Goal: Task Accomplishment & Management: Complete application form

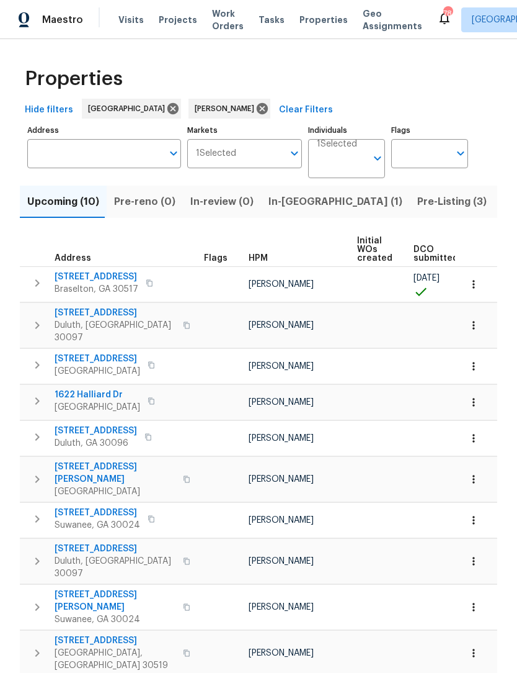
click at [300, 207] on span "In-[GEOGRAPHIC_DATA] (1)" at bounding box center [336, 201] width 134 height 17
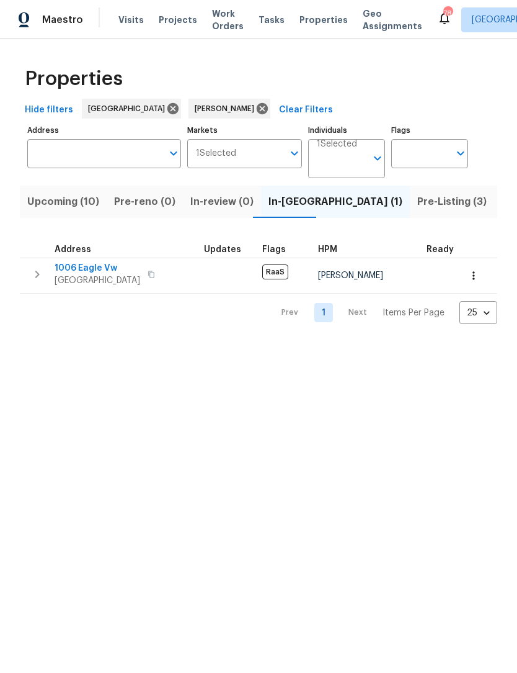
click at [418, 199] on span "Pre-Listing (3)" at bounding box center [452, 201] width 69 height 17
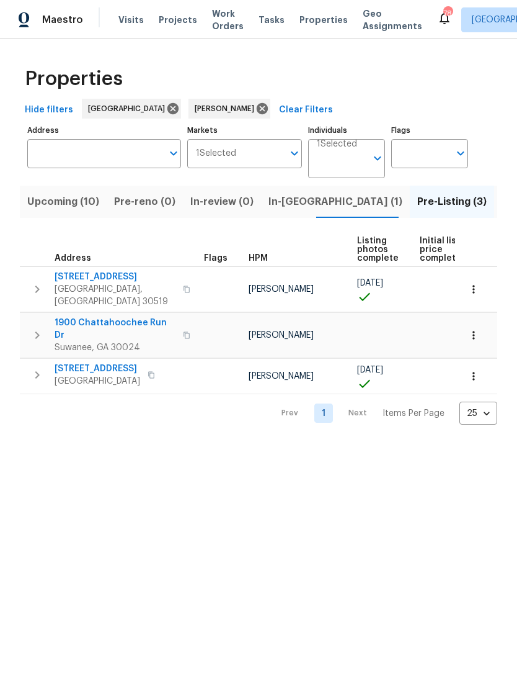
click at [117, 341] on span "Suwanee, GA 30024" at bounding box center [115, 347] width 121 height 12
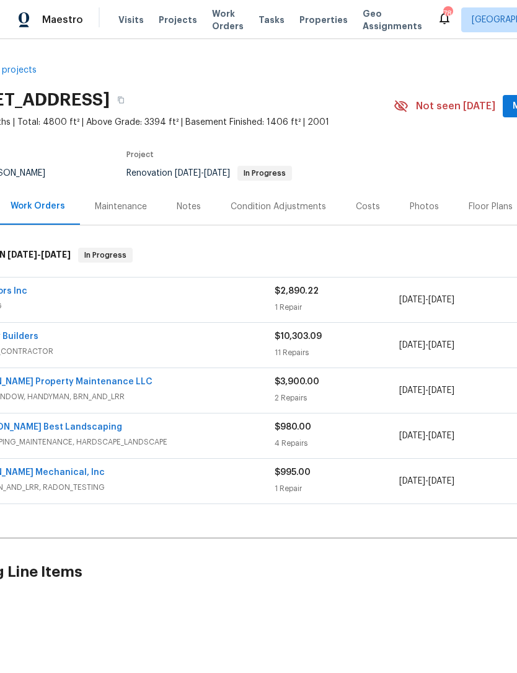
scroll to position [0, 78]
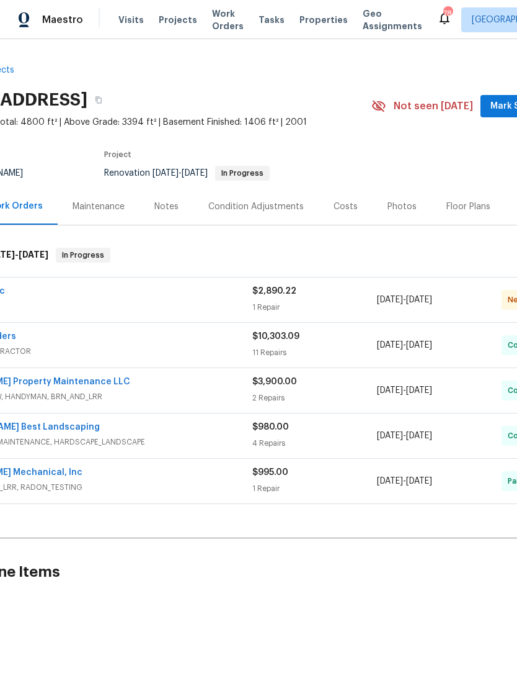
click at [400, 210] on div "Photos" at bounding box center [402, 206] width 29 height 12
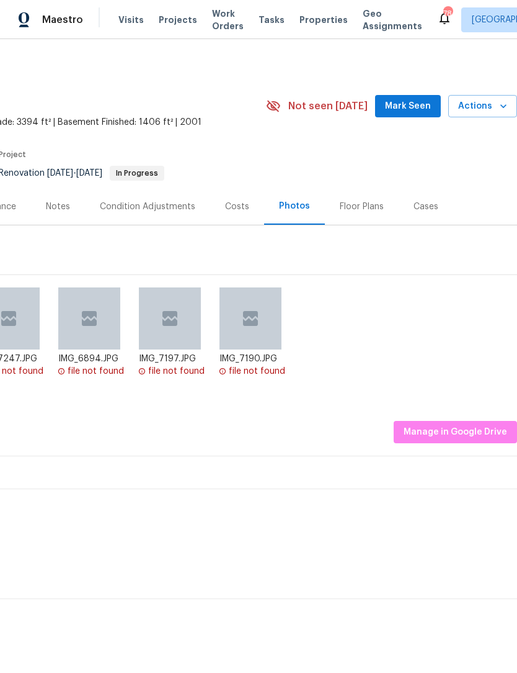
scroll to position [0, 184]
click at [470, 434] on span "Manage in Google Drive" at bounding box center [456, 432] width 104 height 16
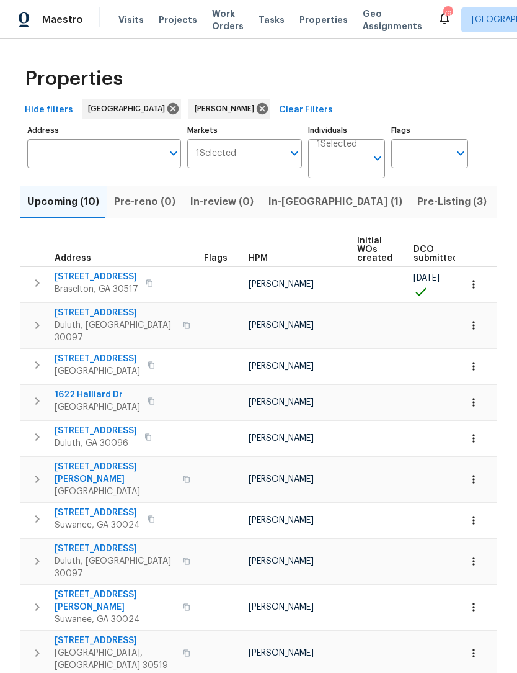
click at [74, 201] on span "Upcoming (10)" at bounding box center [63, 201] width 72 height 17
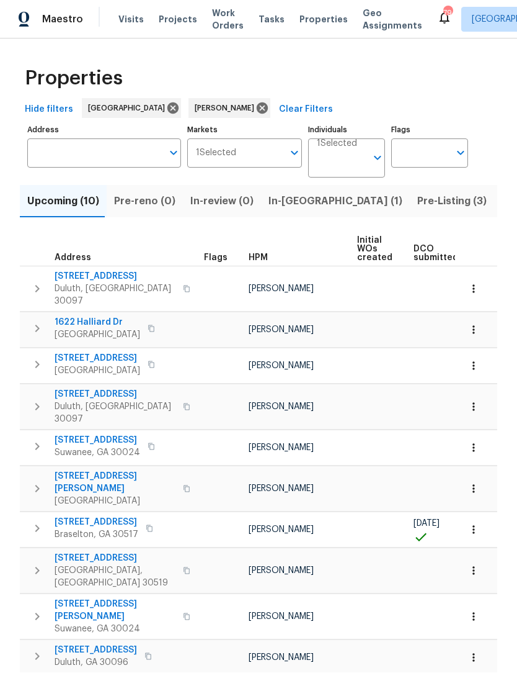
click at [110, 516] on span "[STREET_ADDRESS]" at bounding box center [97, 522] width 84 height 12
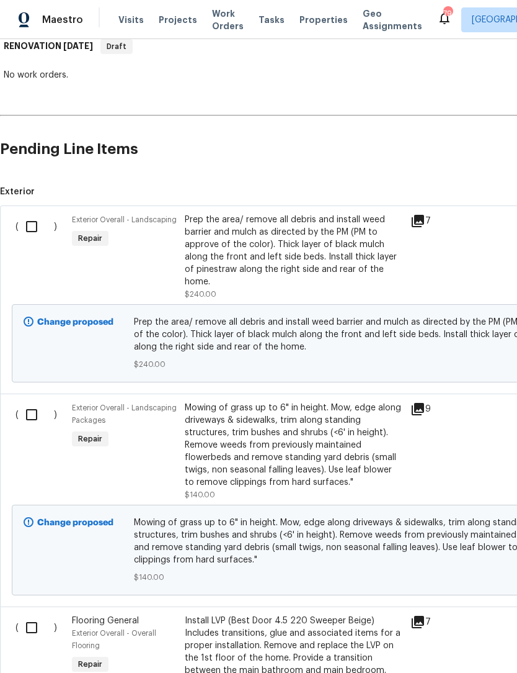
scroll to position [202, 2]
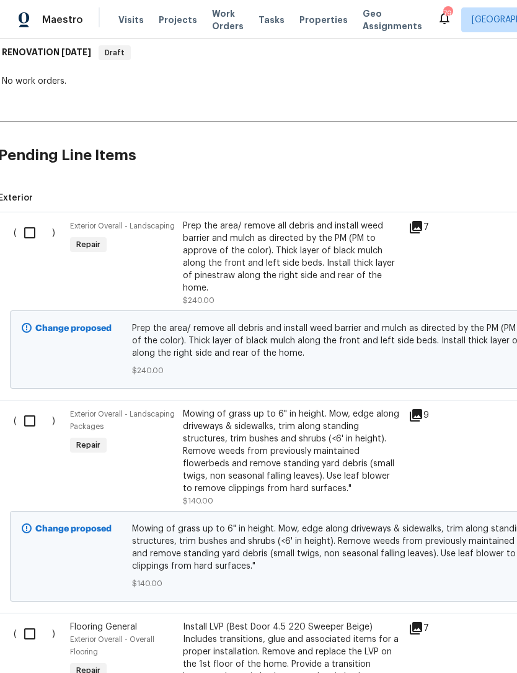
click at [36, 408] on input "checkbox" at bounding box center [34, 421] width 35 height 26
checkbox input "true"
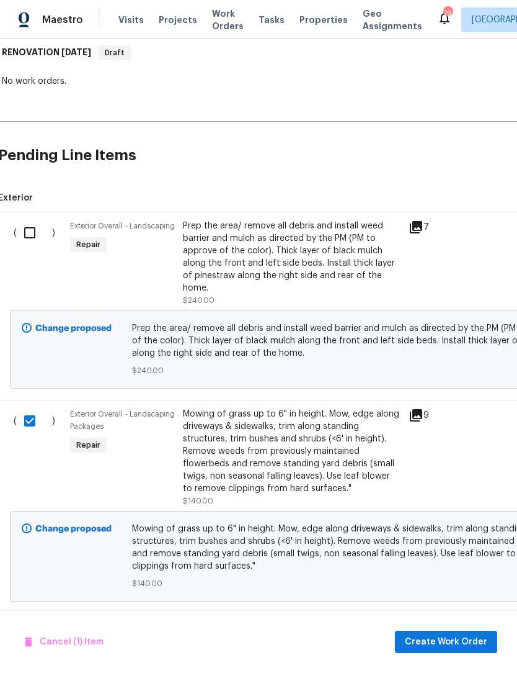
click at [31, 231] on input "checkbox" at bounding box center [34, 233] width 35 height 26
checkbox input "true"
click at [464, 641] on span "Create Work Order" at bounding box center [446, 642] width 83 height 16
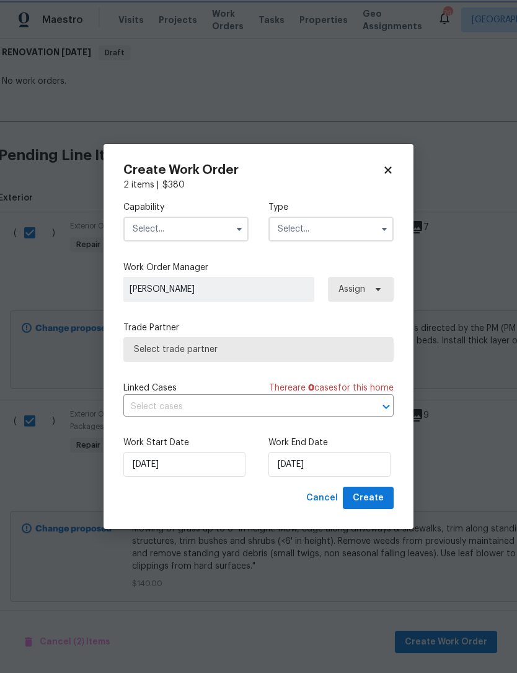
click at [244, 228] on button "button" at bounding box center [239, 229] width 15 height 15
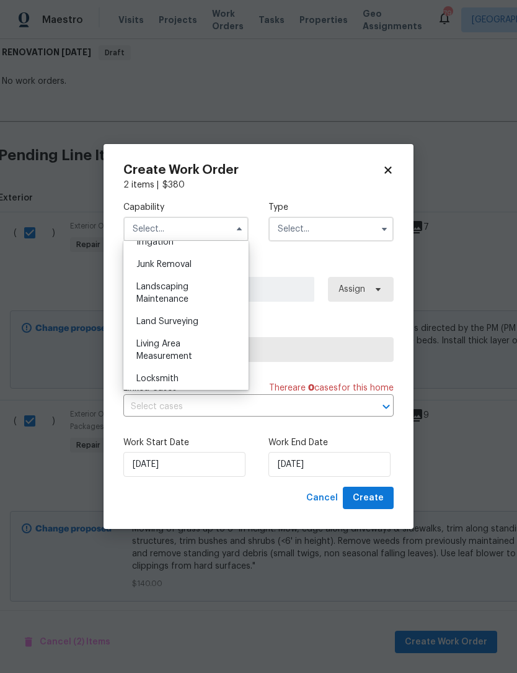
scroll to position [784, 0]
click at [205, 286] on div "Landscaping Maintenance" at bounding box center [186, 293] width 119 height 35
type input "Landscaping Maintenance"
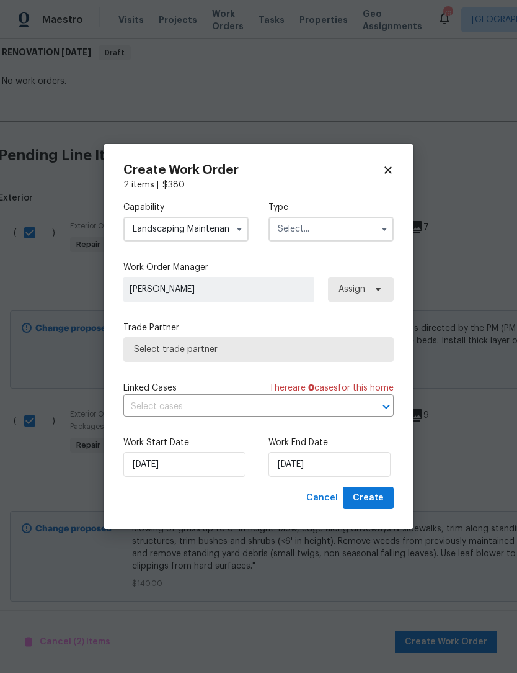
click at [385, 230] on icon "button" at bounding box center [384, 229] width 5 height 3
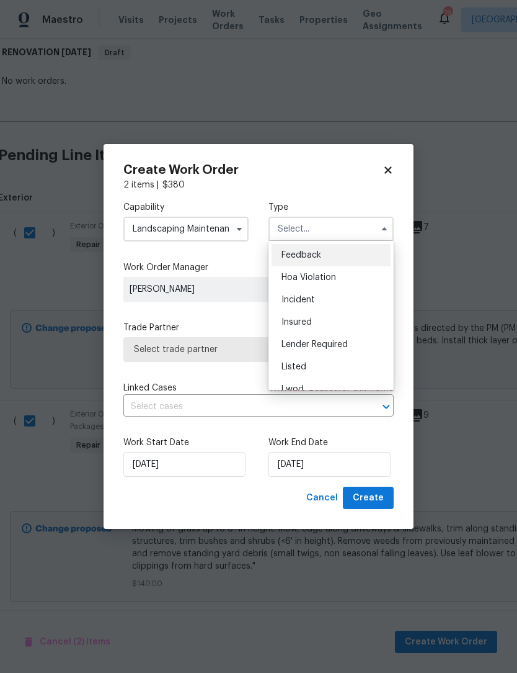
checkbox input "false"
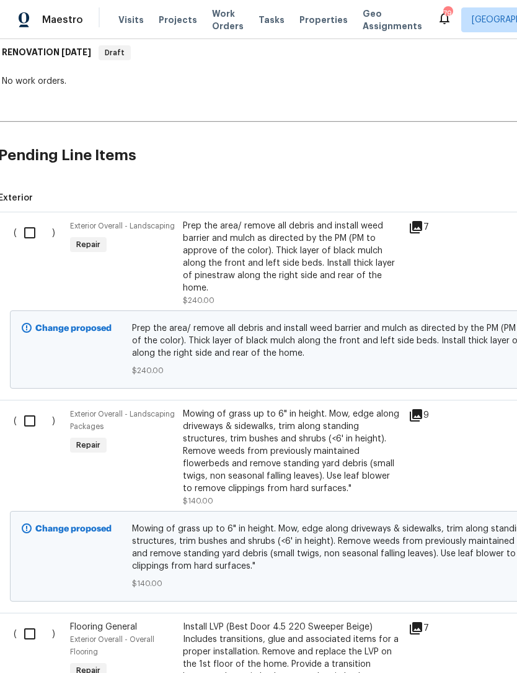
click at [33, 237] on input "checkbox" at bounding box center [34, 233] width 35 height 26
checkbox input "true"
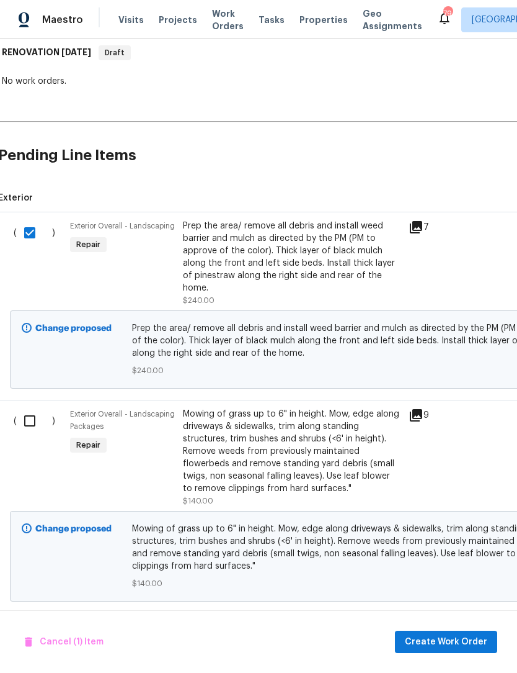
click at [25, 419] on input "checkbox" at bounding box center [34, 421] width 35 height 26
checkbox input "true"
click at [457, 645] on span "Create Work Order" at bounding box center [446, 642] width 83 height 16
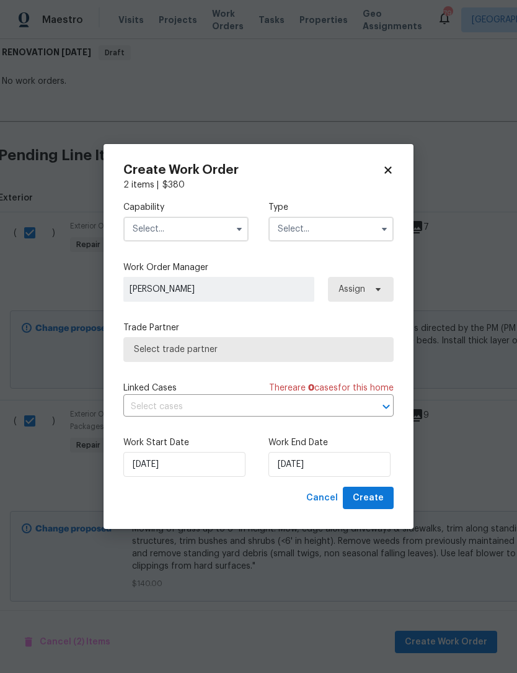
click at [243, 225] on icon "button" at bounding box center [240, 229] width 10 height 10
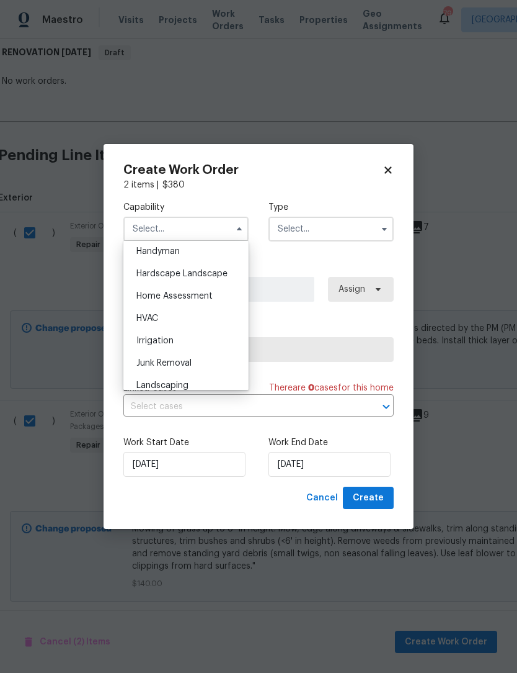
scroll to position [692, 0]
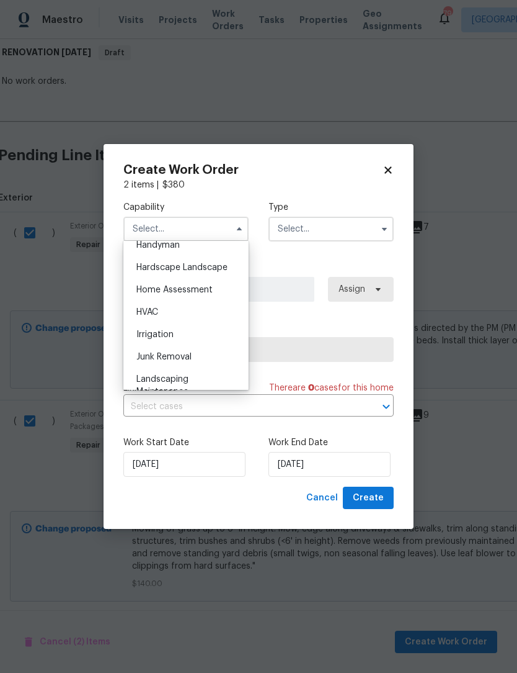
click at [179, 380] on span "Landscaping Maintenance" at bounding box center [163, 385] width 52 height 21
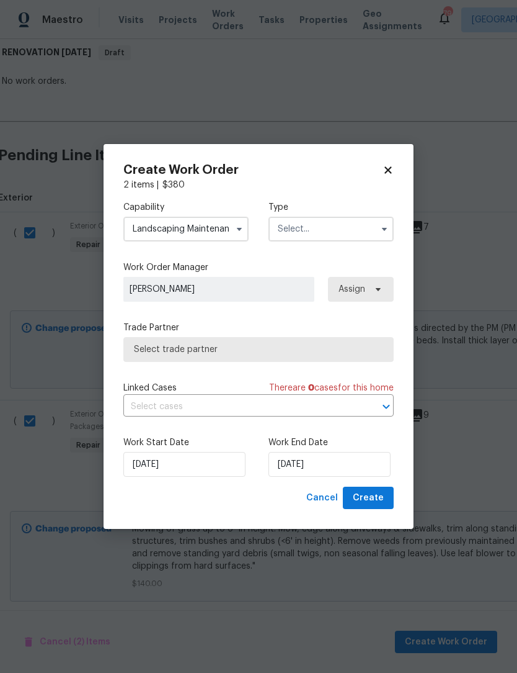
type input "Landscaping Maintenance"
click at [386, 234] on button "button" at bounding box center [384, 229] width 15 height 15
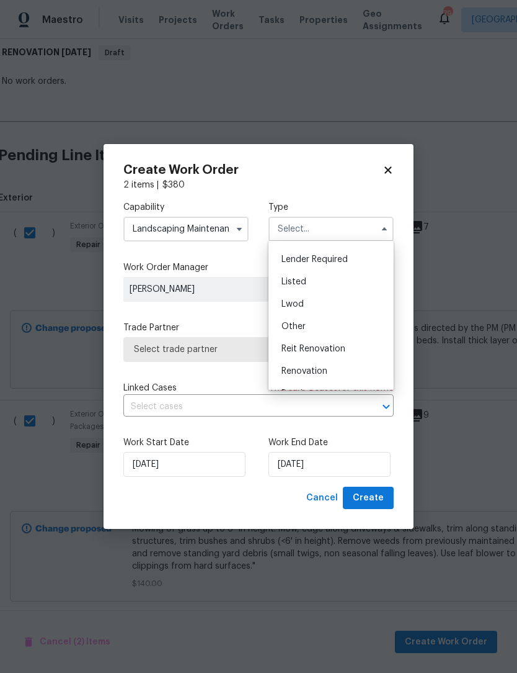
scroll to position [94, 0]
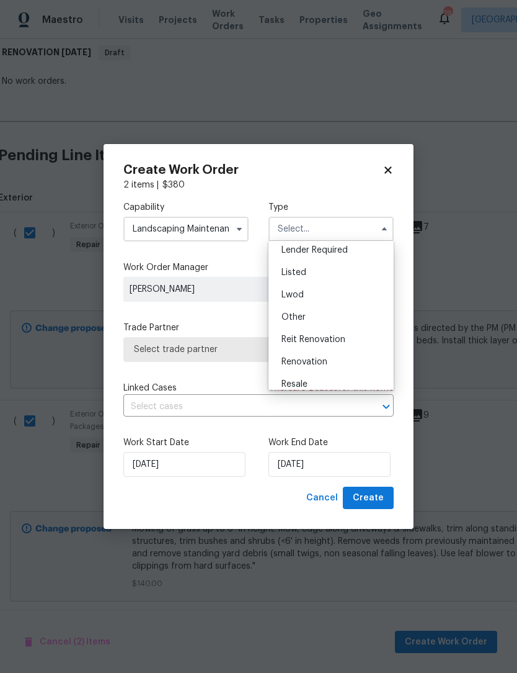
click at [334, 366] on div "Renovation" at bounding box center [331, 362] width 119 height 22
type input "Renovation"
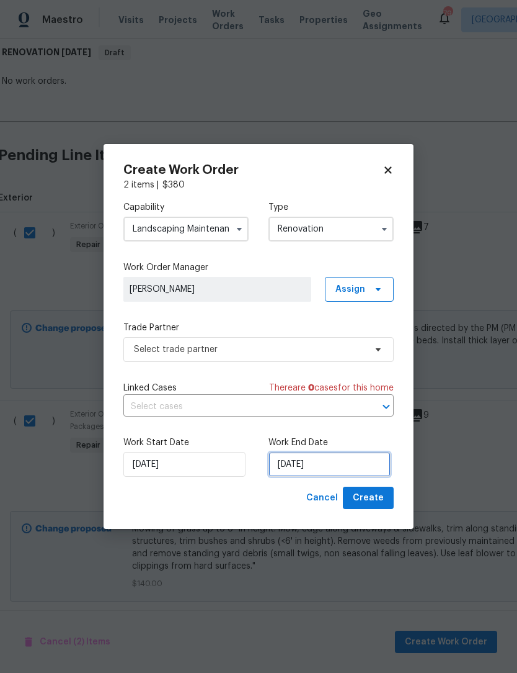
click at [344, 464] on input "9/22/2025" at bounding box center [330, 464] width 122 height 25
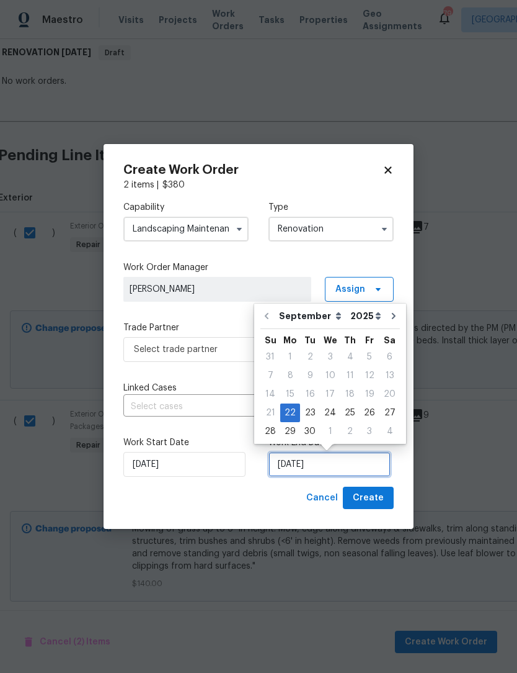
scroll to position [23, 0]
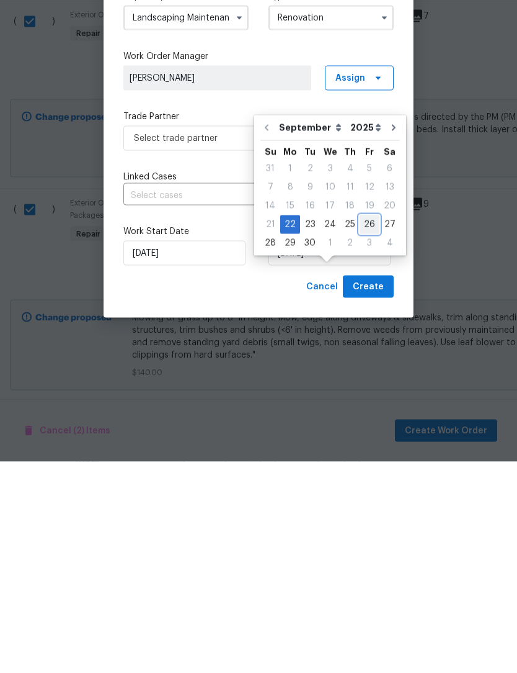
click at [370, 427] on div "26" at bounding box center [370, 435] width 20 height 17
type input "9/26/2025"
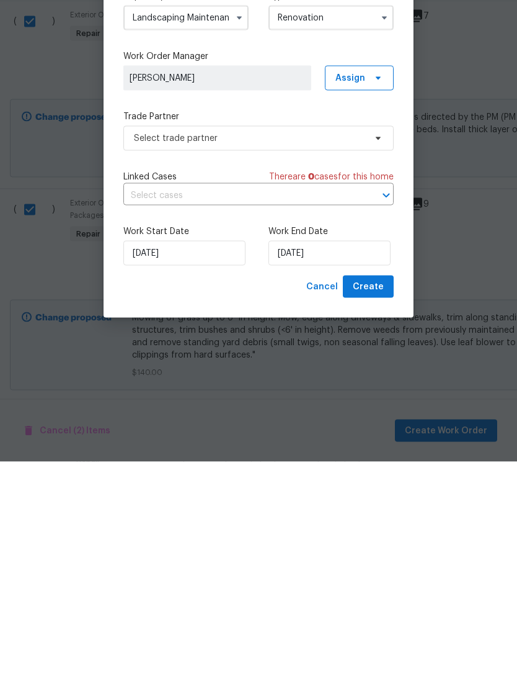
scroll to position [41, 0]
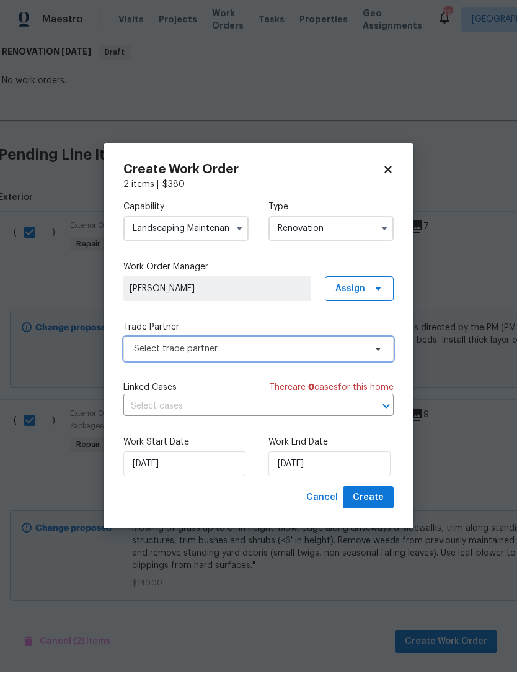
click at [382, 350] on icon at bounding box center [379, 349] width 10 height 10
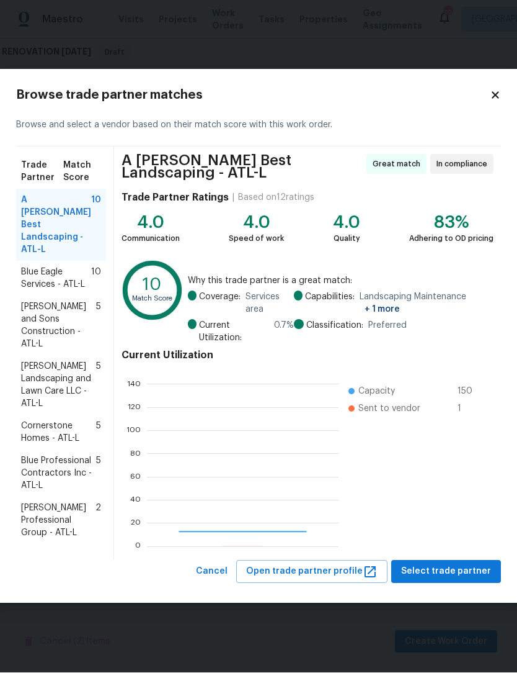
scroll to position [174, 192]
click at [454, 564] on span "Select trade partner" at bounding box center [446, 572] width 90 height 16
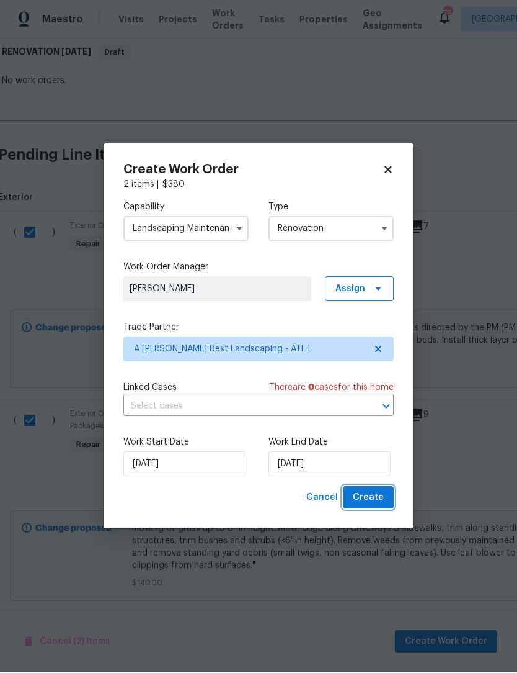
click at [393, 493] on button "Create" at bounding box center [368, 497] width 51 height 23
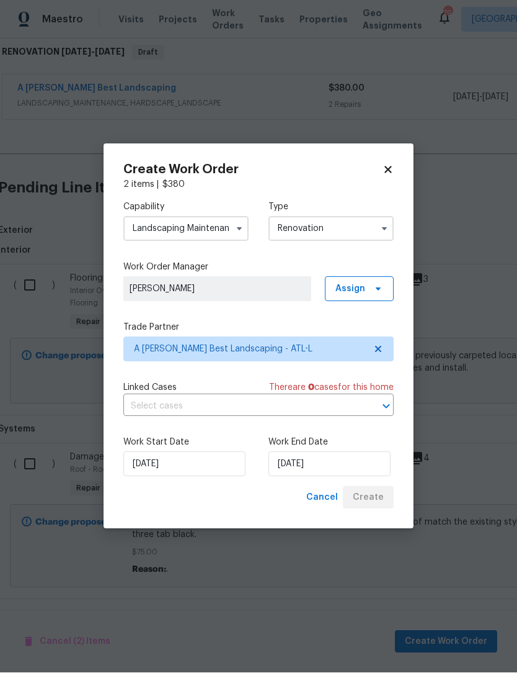
scroll to position [174, 2]
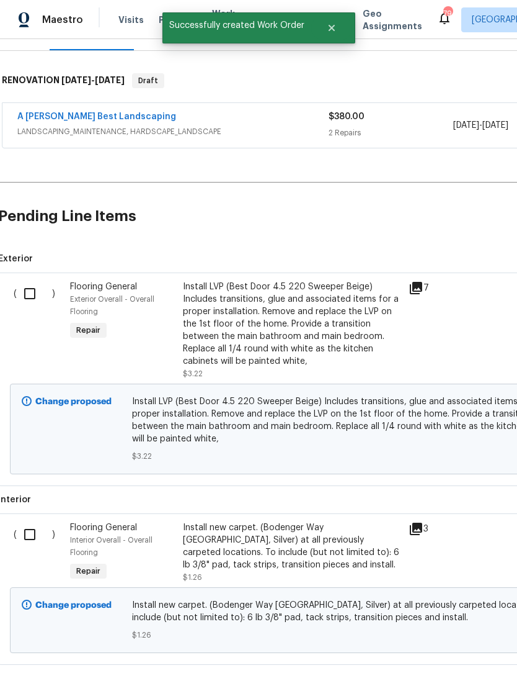
click at [32, 521] on input "checkbox" at bounding box center [34, 534] width 35 height 26
checkbox input "true"
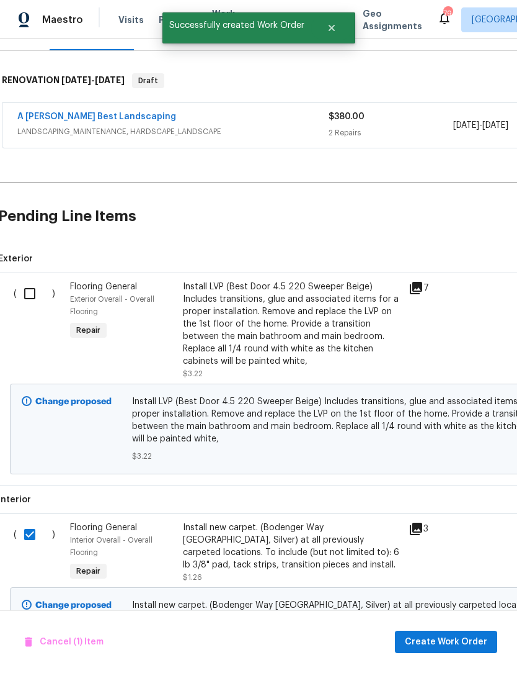
click at [33, 280] on input "checkbox" at bounding box center [34, 293] width 35 height 26
checkbox input "true"
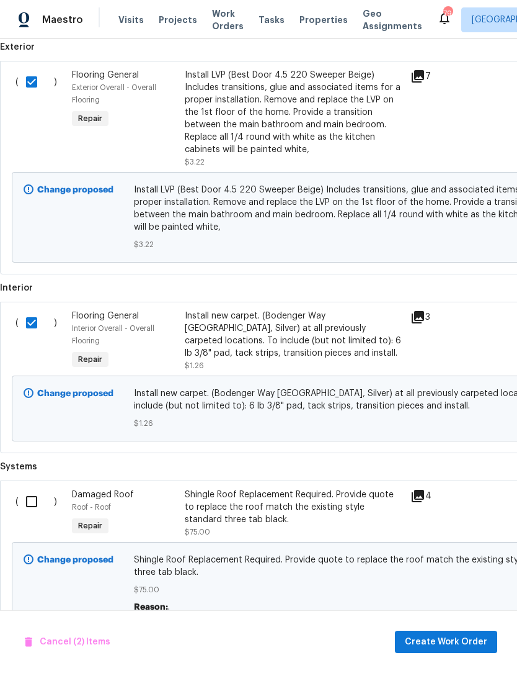
scroll to position [387, 0]
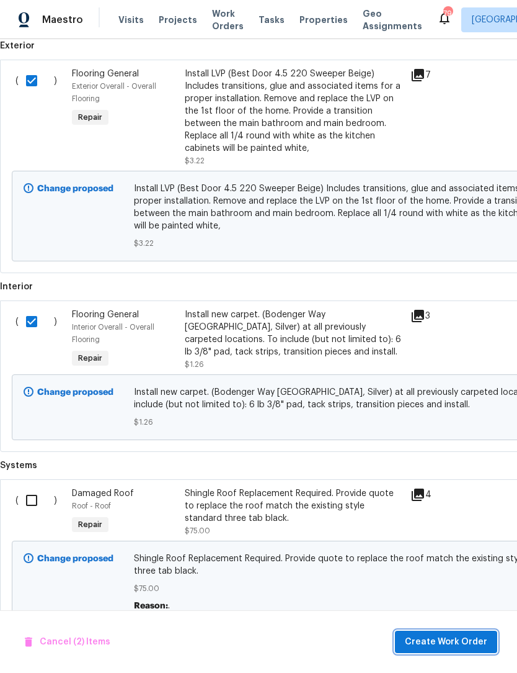
click at [472, 647] on span "Create Work Order" at bounding box center [446, 642] width 83 height 16
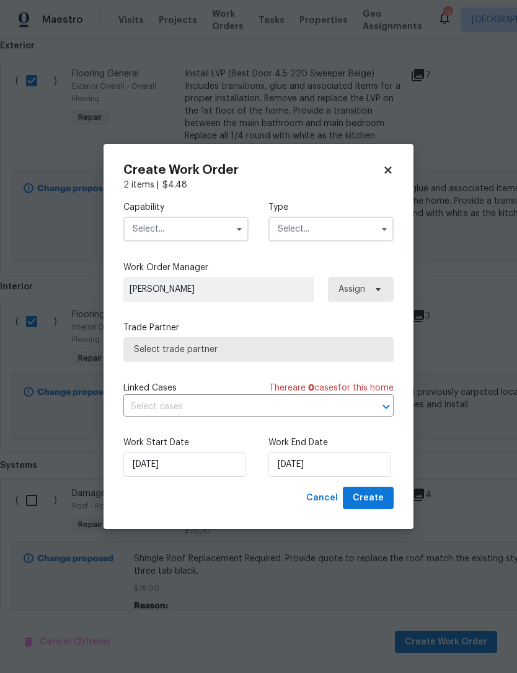
click at [242, 225] on icon "button" at bounding box center [240, 229] width 10 height 10
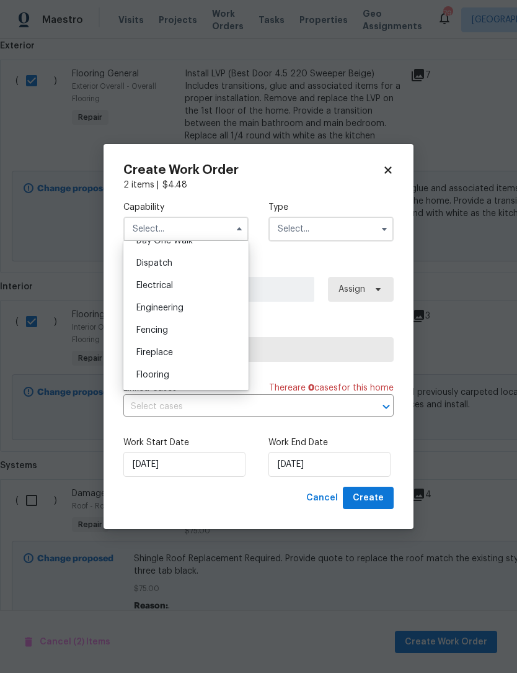
scroll to position [362, 0]
click at [182, 370] on div "Flooring" at bounding box center [186, 374] width 119 height 22
type input "Flooring"
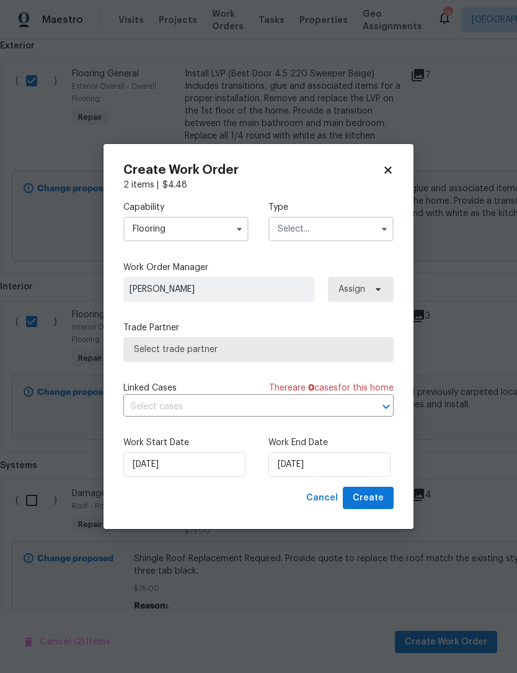
click at [384, 226] on icon "button" at bounding box center [385, 229] width 10 height 10
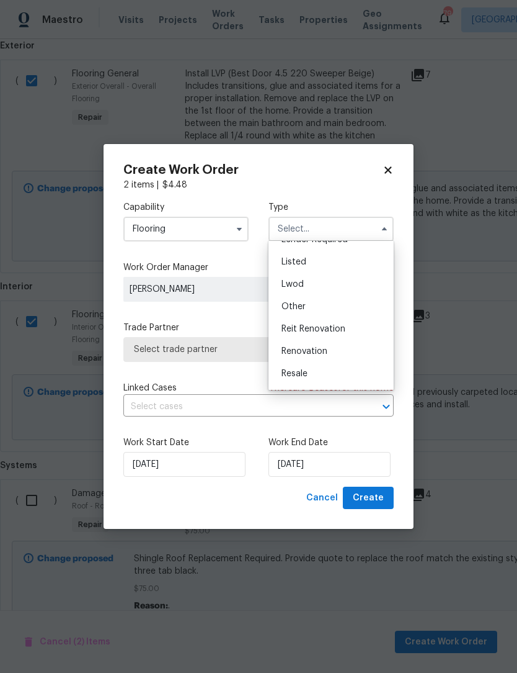
scroll to position [109, 0]
click at [345, 344] on div "Renovation" at bounding box center [331, 347] width 119 height 22
type input "Renovation"
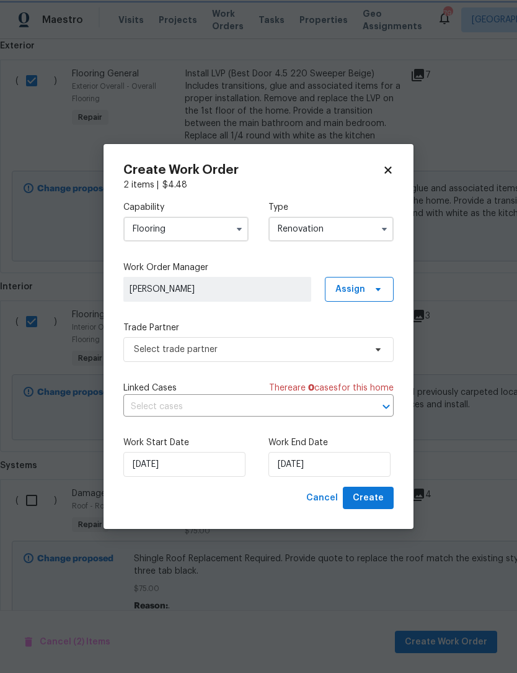
scroll to position [0, 0]
click at [345, 465] on input "9/22/2025" at bounding box center [330, 464] width 122 height 25
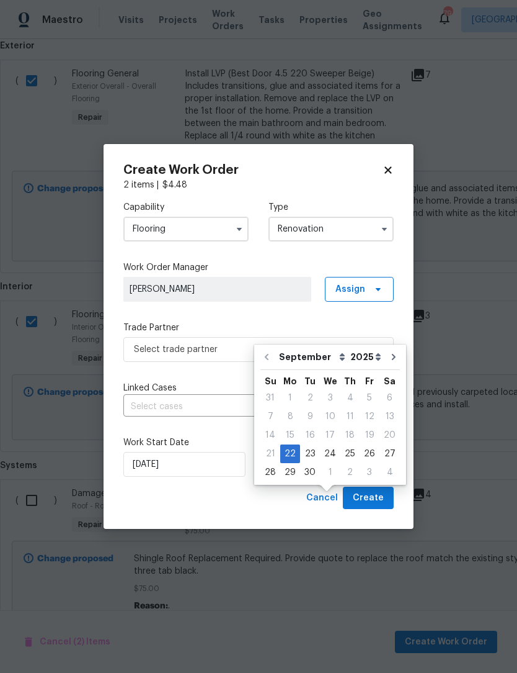
scroll to position [42, 0]
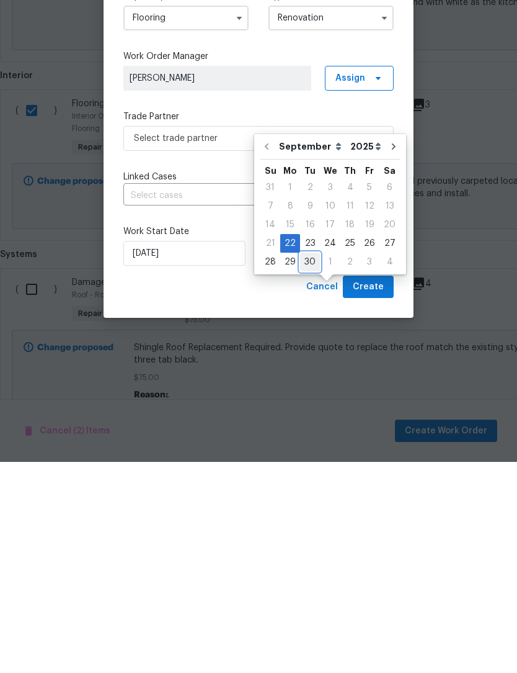
click at [313, 464] on div "30" at bounding box center [310, 472] width 20 height 17
type input "9/30/2025"
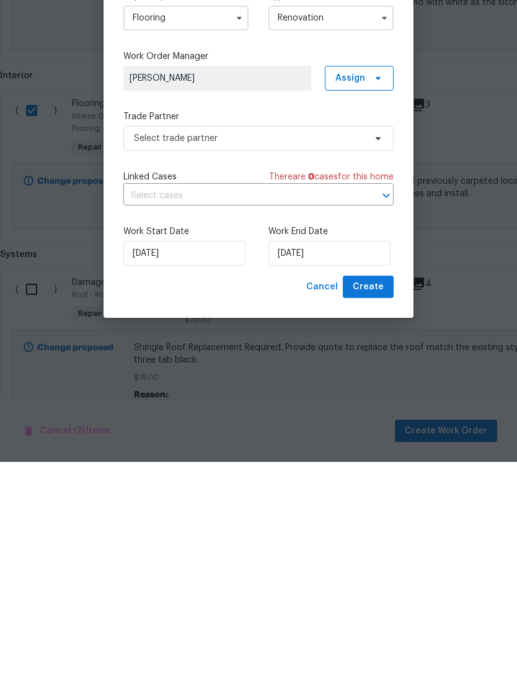
scroll to position [41, 0]
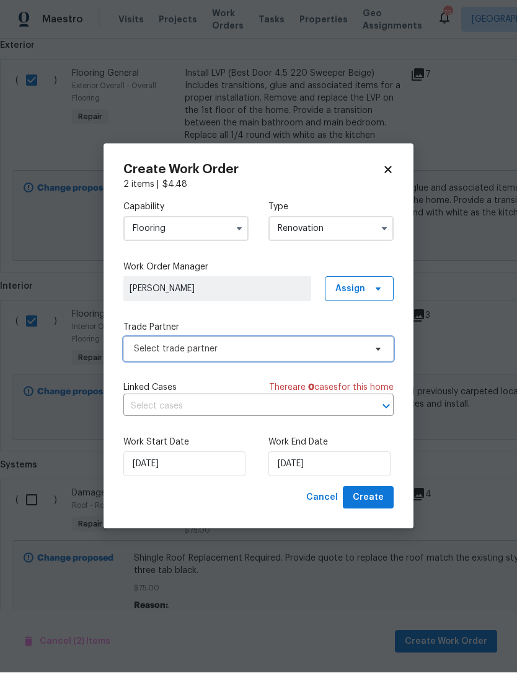
click at [379, 344] on icon at bounding box center [379, 349] width 10 height 10
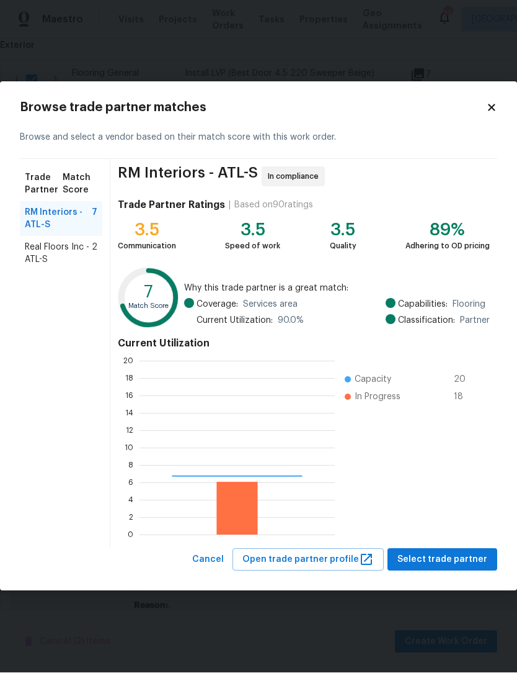
scroll to position [174, 195]
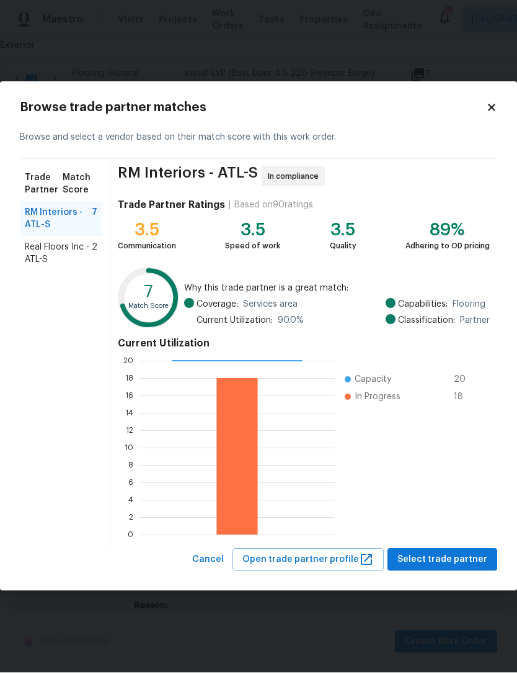
click at [73, 251] on span "Real Floors Inc - ATL-S" at bounding box center [58, 253] width 67 height 25
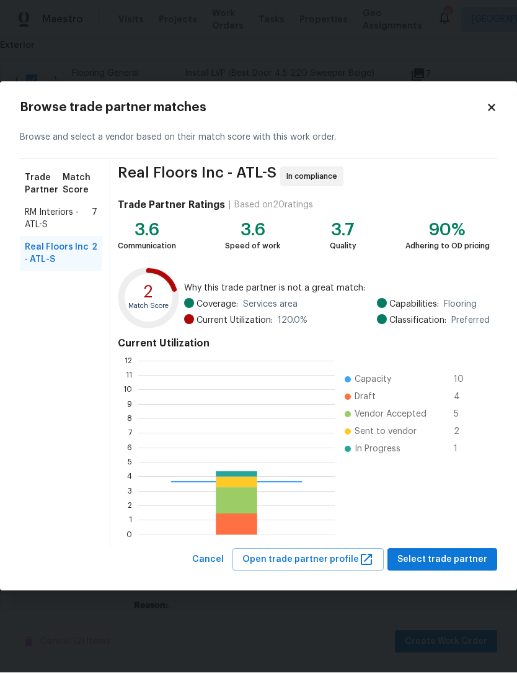
scroll to position [174, 197]
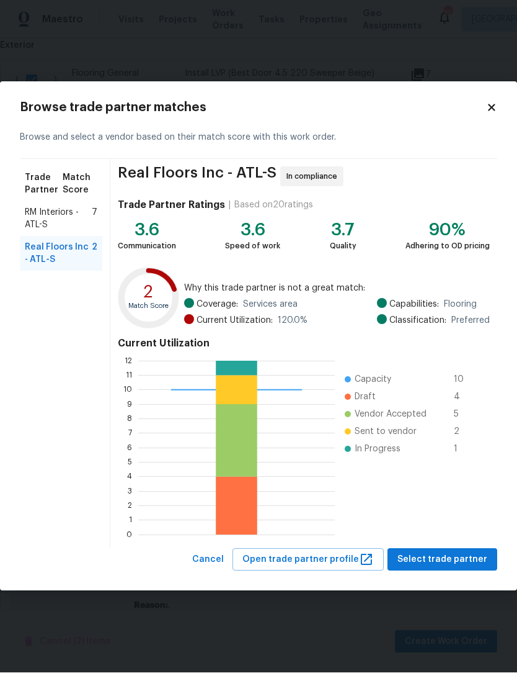
click at [73, 225] on span "RM Interiors - ATL-S" at bounding box center [58, 219] width 67 height 25
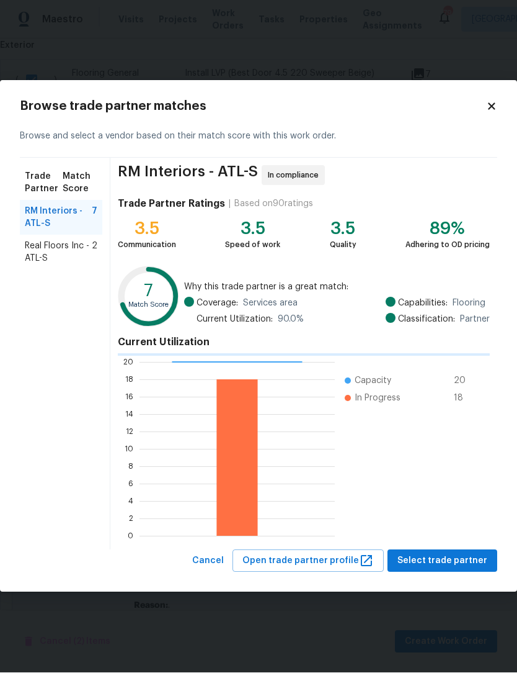
scroll to position [174, 195]
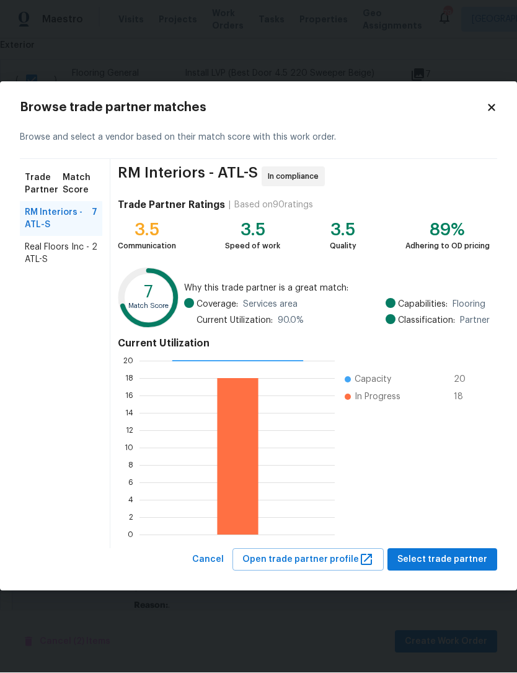
click at [65, 264] on span "Real Floors Inc - ATL-S" at bounding box center [58, 253] width 67 height 25
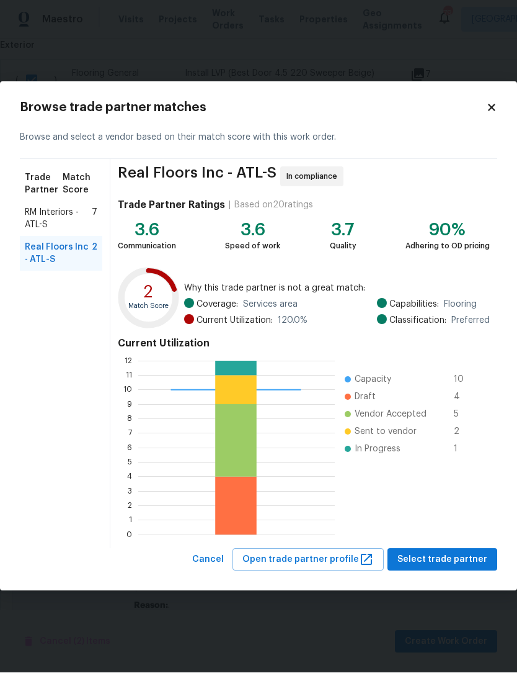
click at [64, 225] on span "RM Interiors - ATL-S" at bounding box center [58, 219] width 67 height 25
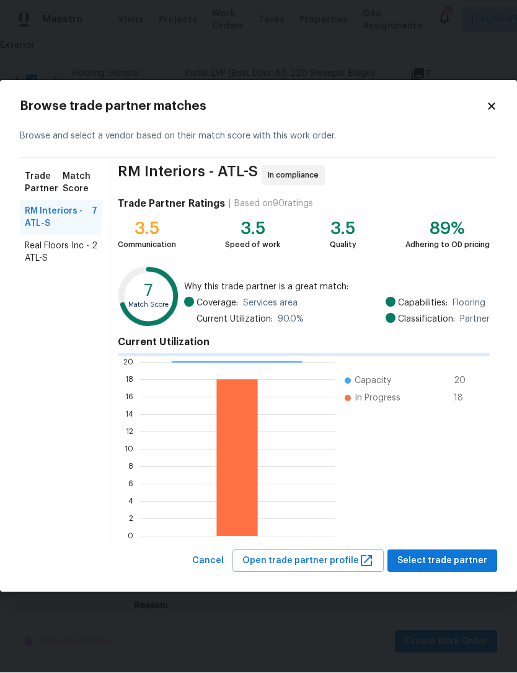
scroll to position [174, 195]
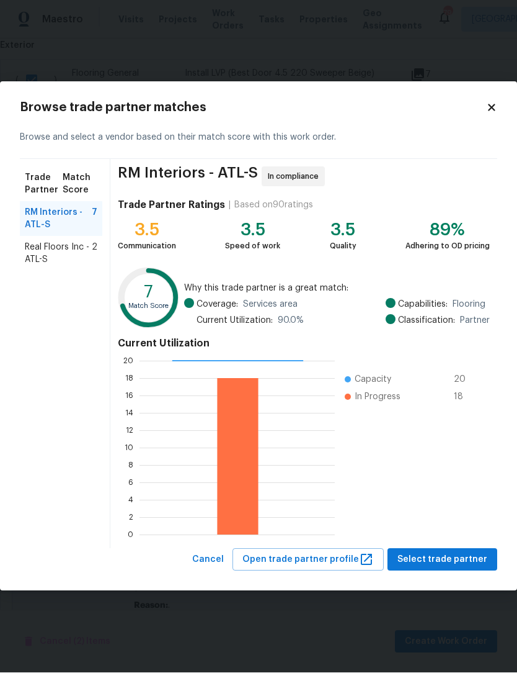
click at [67, 253] on span "Real Floors Inc - ATL-S" at bounding box center [58, 253] width 67 height 25
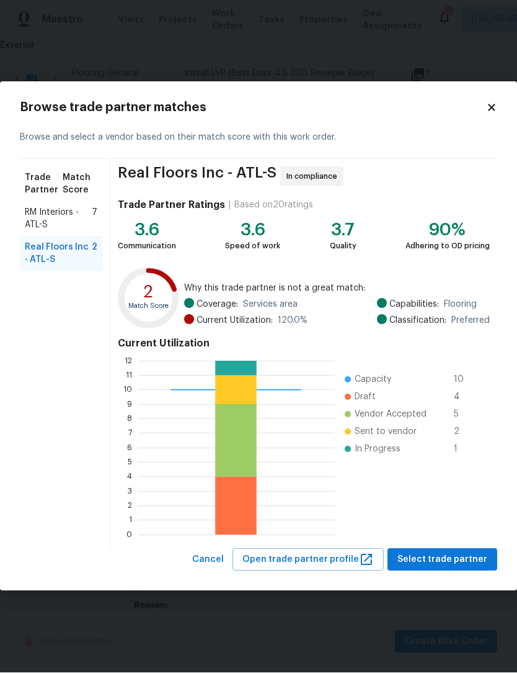
click at [56, 223] on span "RM Interiors - ATL-S" at bounding box center [58, 219] width 67 height 25
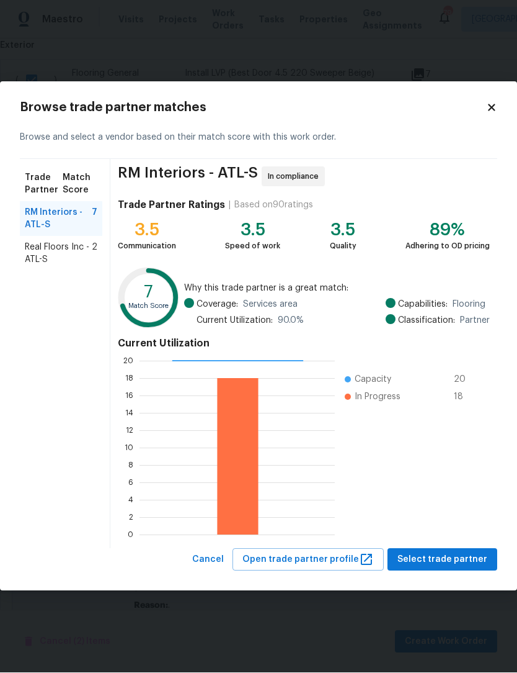
click at [50, 256] on span "Real Floors Inc - ATL-S" at bounding box center [58, 253] width 67 height 25
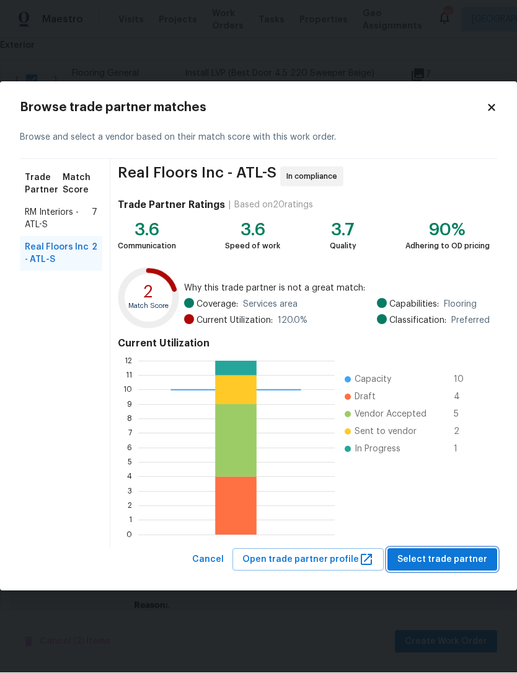
click at [462, 559] on span "Select trade partner" at bounding box center [443, 560] width 90 height 16
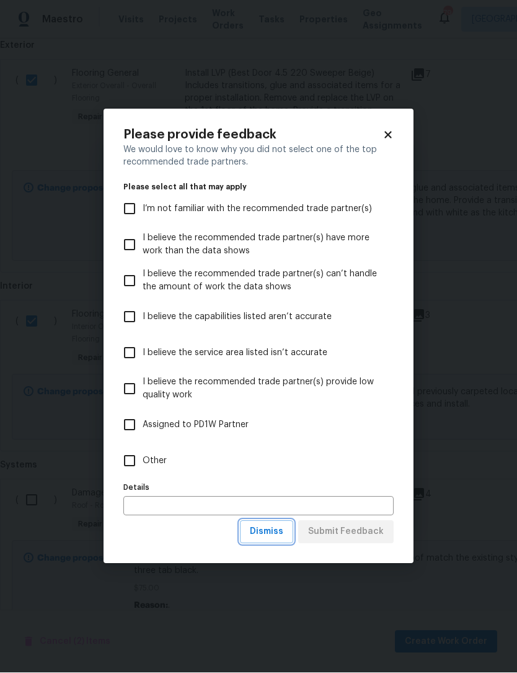
click at [273, 537] on span "Dismiss" at bounding box center [267, 532] width 34 height 16
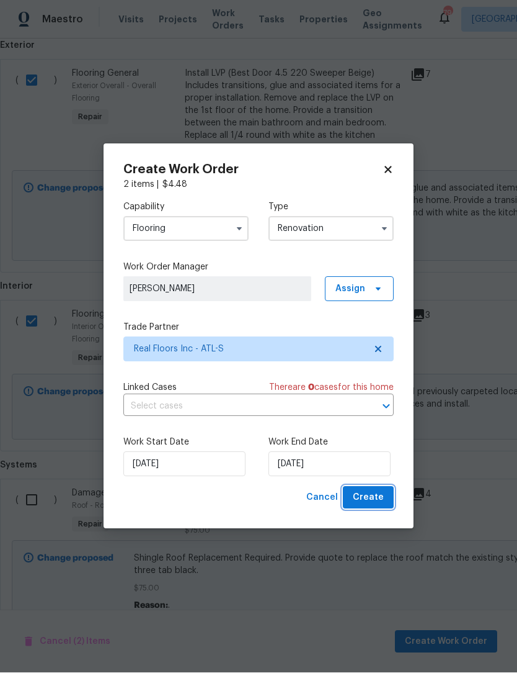
click at [385, 495] on button "Create" at bounding box center [368, 497] width 51 height 23
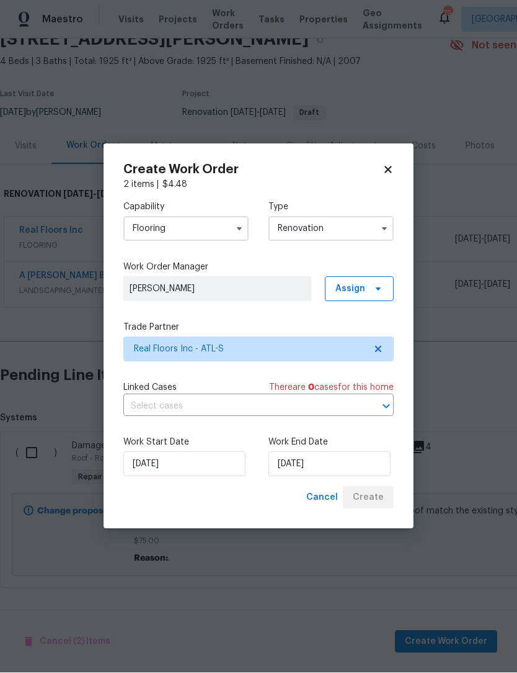
scroll to position [20, 0]
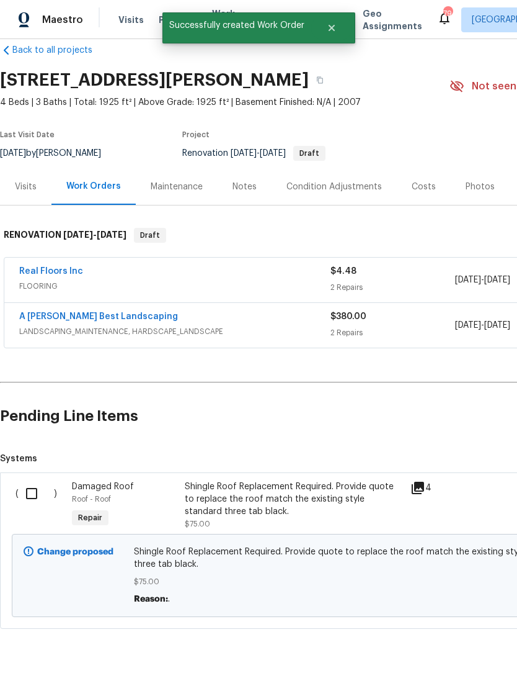
click at [29, 480] on input "checkbox" at bounding box center [36, 493] width 35 height 26
checkbox input "true"
click at [459, 647] on span "Create Work Order" at bounding box center [446, 642] width 83 height 16
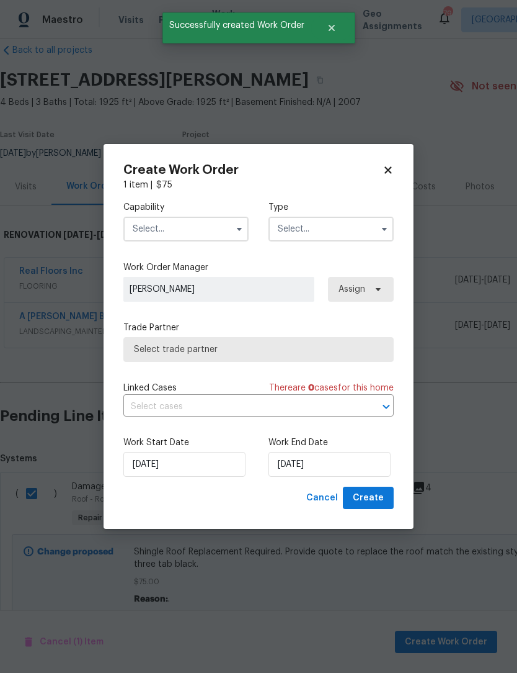
click at [235, 226] on icon "button" at bounding box center [240, 229] width 10 height 10
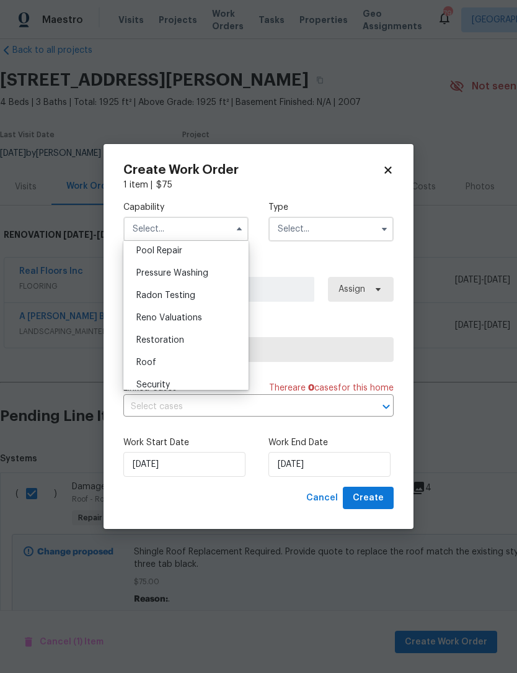
scroll to position [1165, 0]
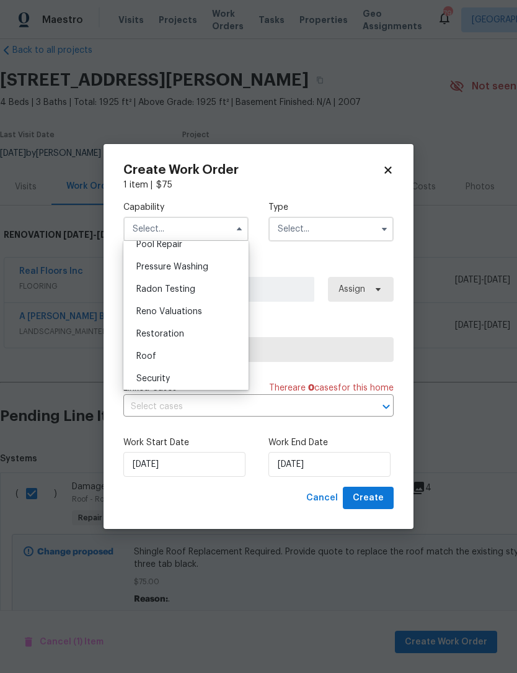
click at [172, 364] on div "Roof" at bounding box center [186, 356] width 119 height 22
type input "Roof"
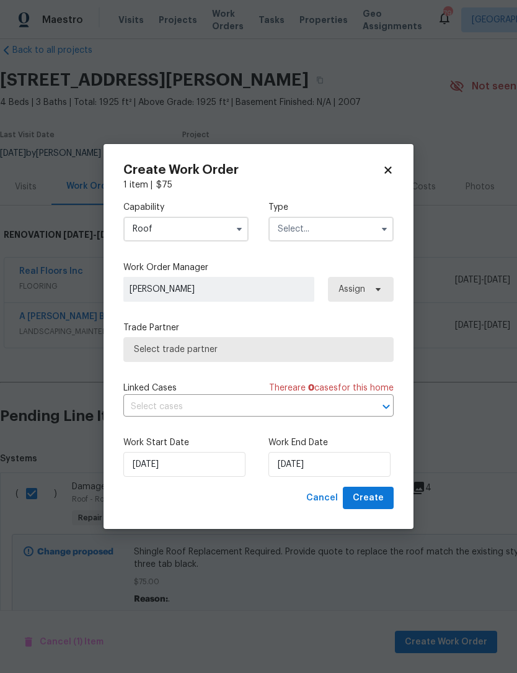
click at [373, 231] on input "text" at bounding box center [331, 229] width 125 height 25
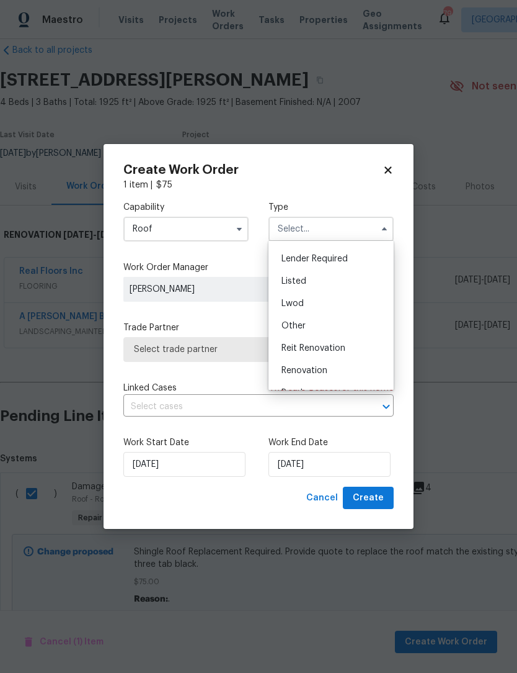
scroll to position [103, 0]
click at [349, 352] on div "Renovation" at bounding box center [331, 353] width 119 height 22
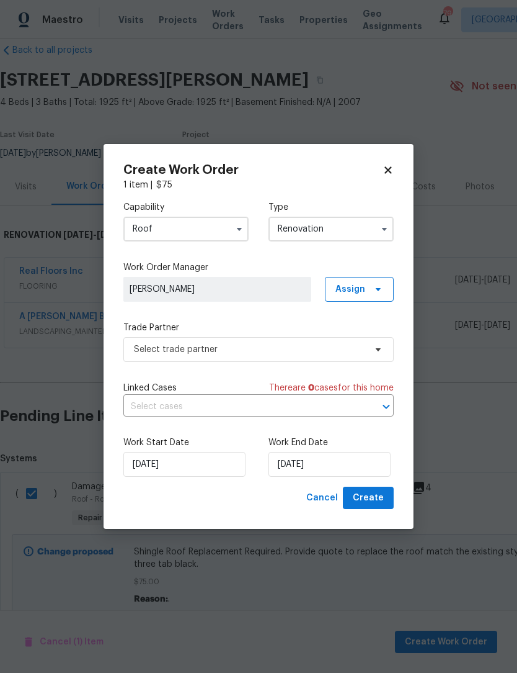
type input "Renovation"
click at [355, 461] on input "9/22/2025" at bounding box center [330, 464] width 122 height 25
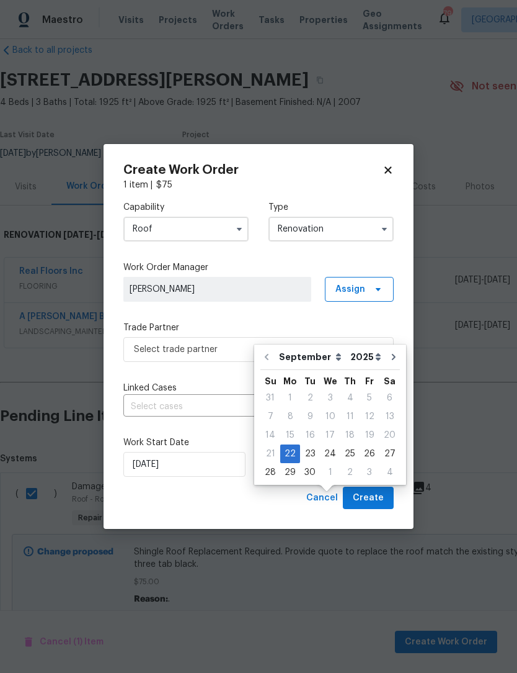
scroll to position [42, 0]
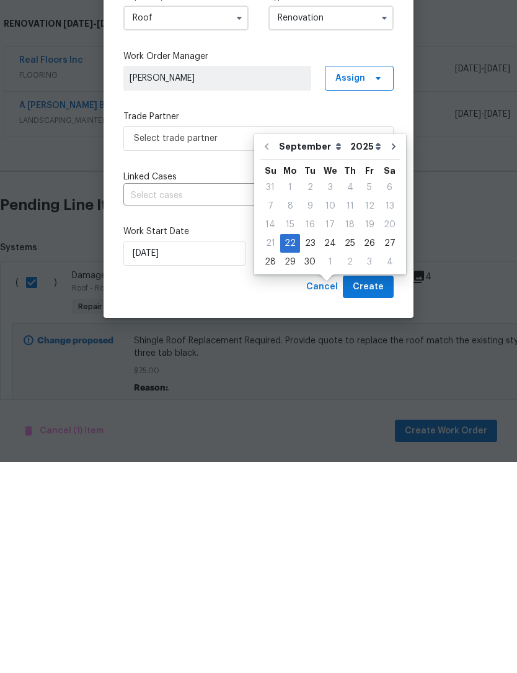
click at [307, 436] on label "Work End Date" at bounding box center [331, 442] width 125 height 12
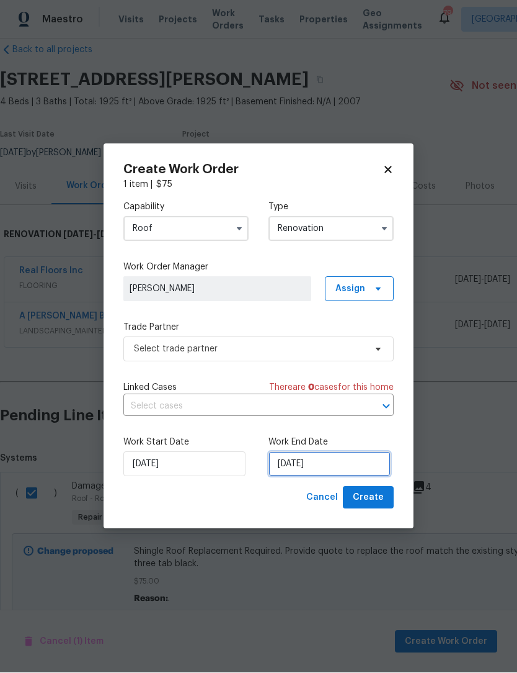
click at [344, 460] on input "9/22/2025" at bounding box center [330, 464] width 122 height 25
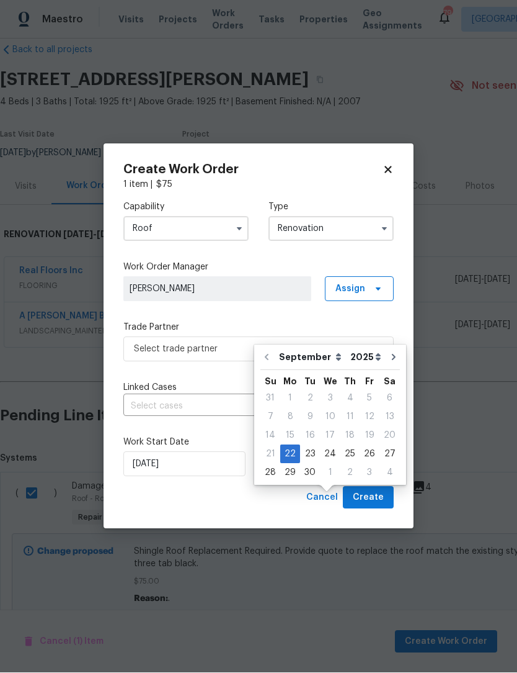
scroll to position [42, 0]
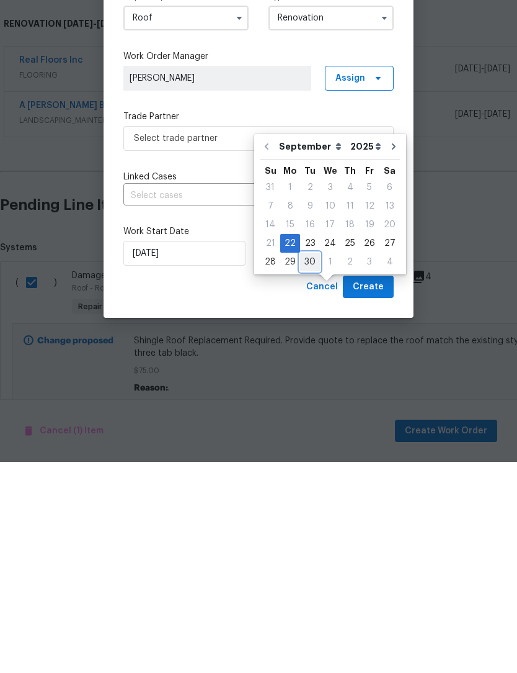
click at [307, 464] on div "30" at bounding box center [310, 472] width 20 height 17
type input "9/30/2025"
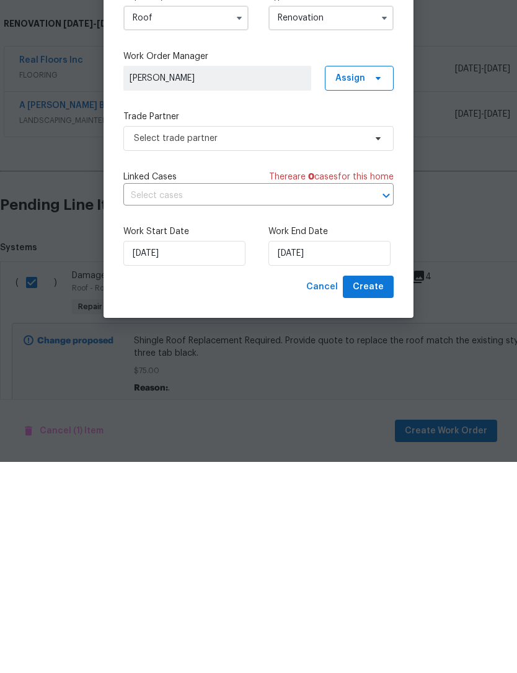
scroll to position [41, 0]
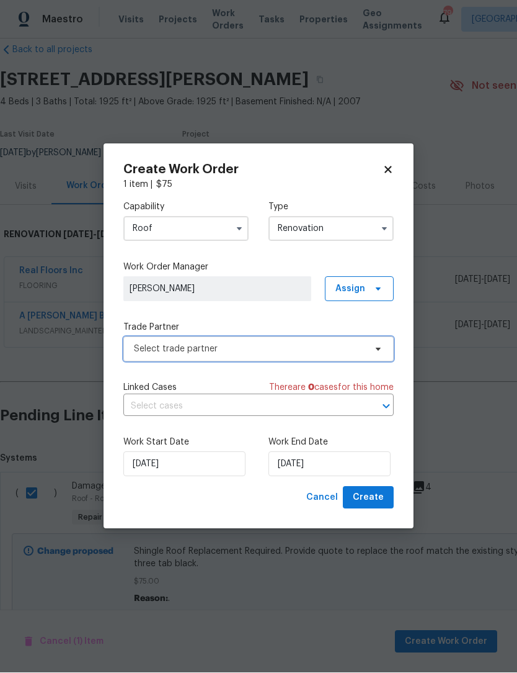
click at [374, 347] on icon at bounding box center [379, 349] width 10 height 10
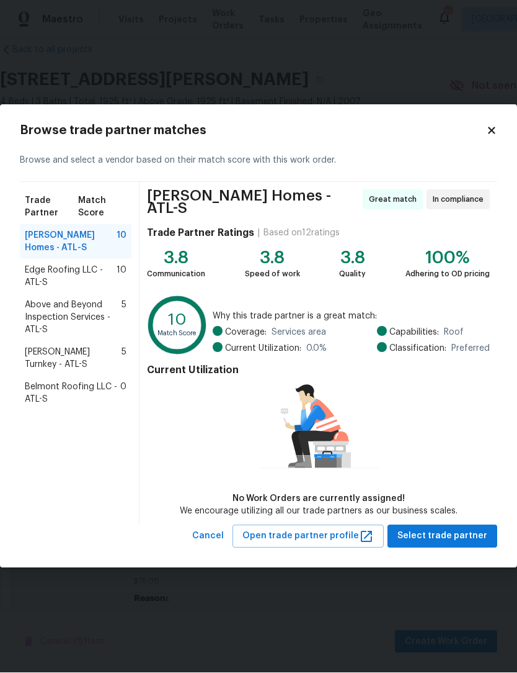
click at [78, 283] on span "Edge Roofing LLC - ATL-S" at bounding box center [71, 276] width 92 height 25
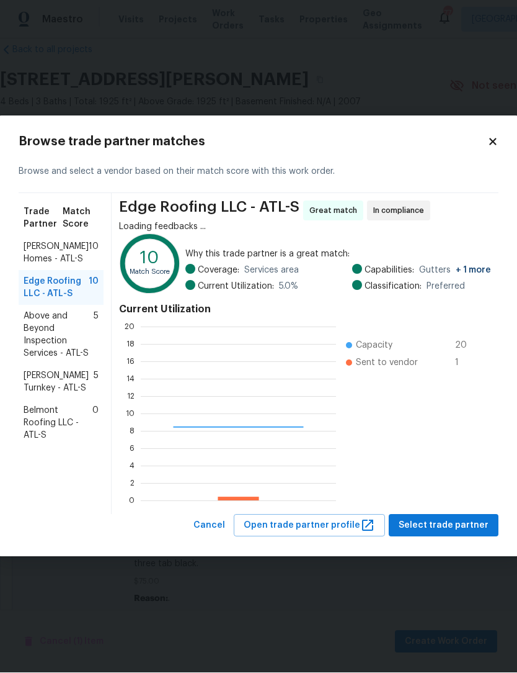
scroll to position [174, 195]
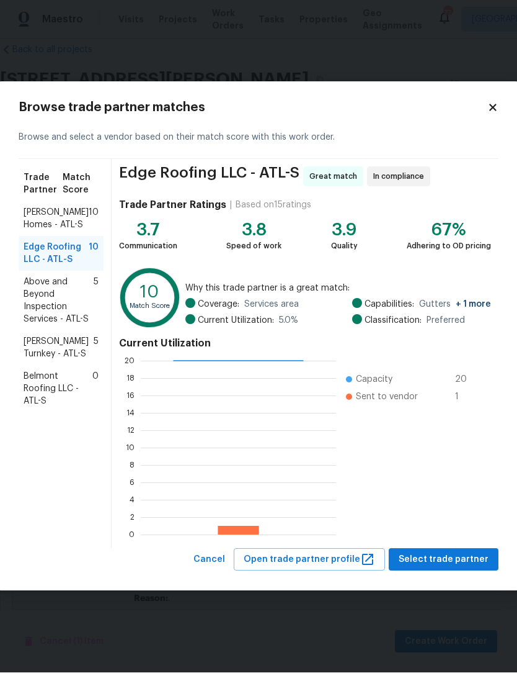
click at [81, 226] on span "Therrien Homes - ATL-S" at bounding box center [56, 219] width 65 height 25
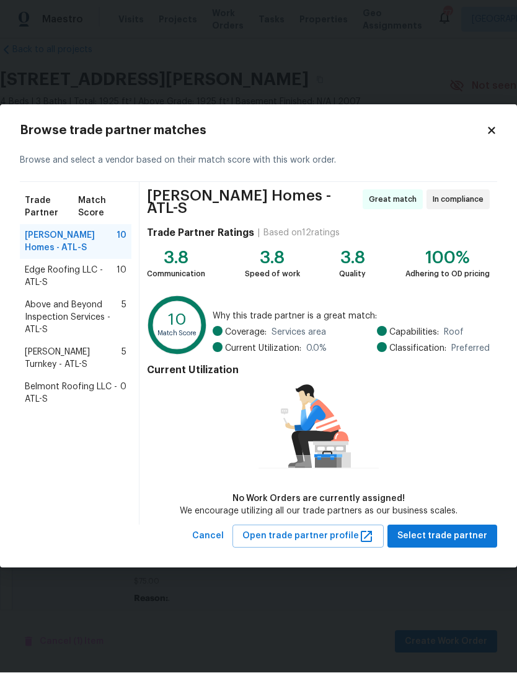
click at [71, 287] on span "Edge Roofing LLC - ATL-S" at bounding box center [71, 276] width 92 height 25
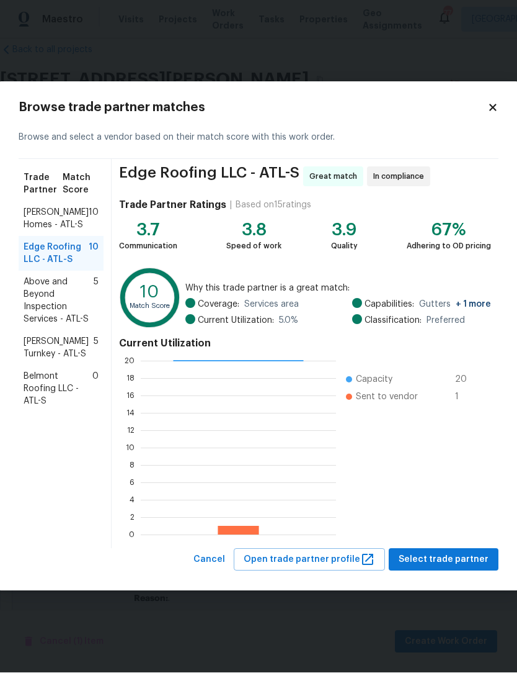
click at [56, 311] on span "Above and Beyond Inspection Services - ATL-S" at bounding box center [59, 301] width 70 height 50
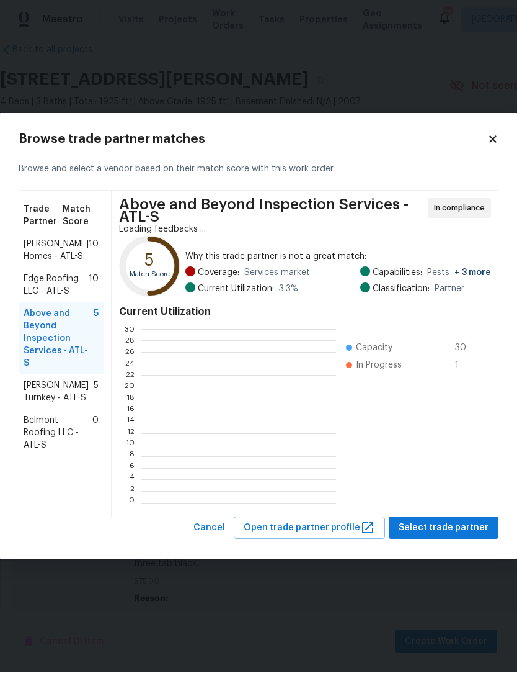
scroll to position [174, 195]
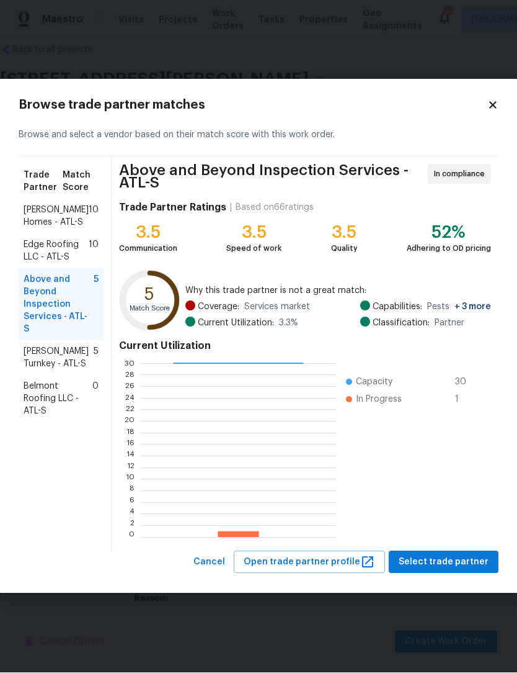
click at [64, 351] on span "Davis Turnkey - ATL-S" at bounding box center [59, 358] width 70 height 25
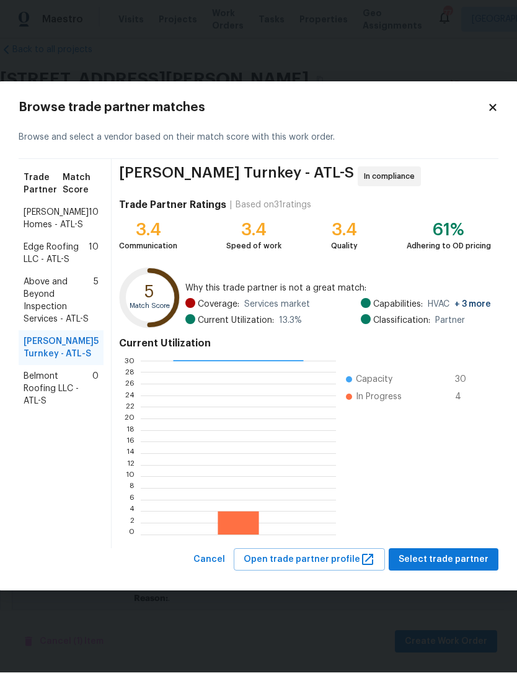
click at [53, 398] on span "Belmont Roofing LLC - ATL-S" at bounding box center [58, 388] width 69 height 37
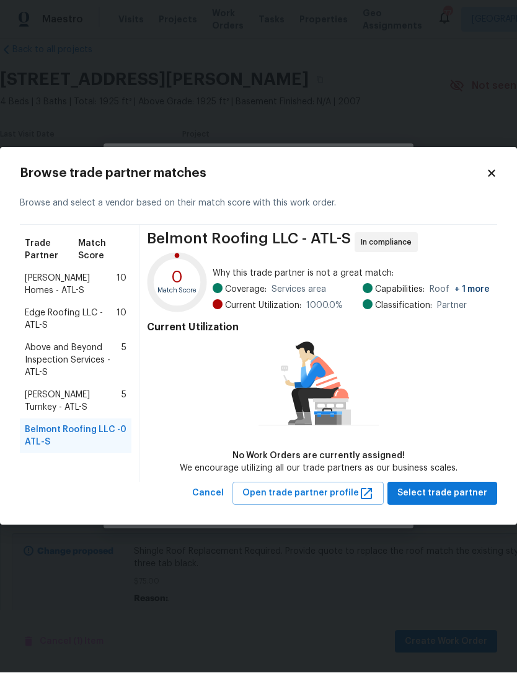
click at [76, 321] on span "Edge Roofing LLC - ATL-S" at bounding box center [71, 319] width 92 height 25
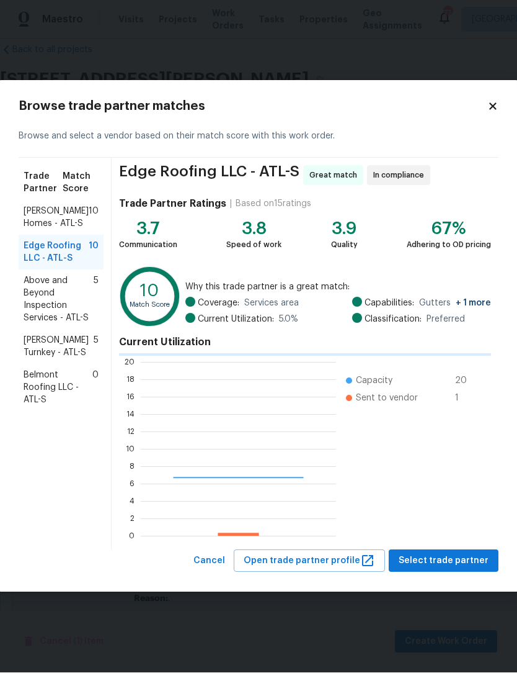
scroll to position [174, 195]
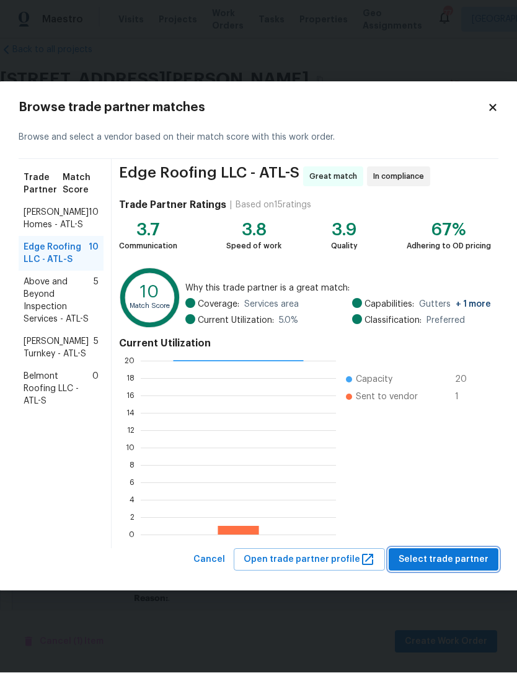
click at [455, 560] on span "Select trade partner" at bounding box center [444, 560] width 90 height 16
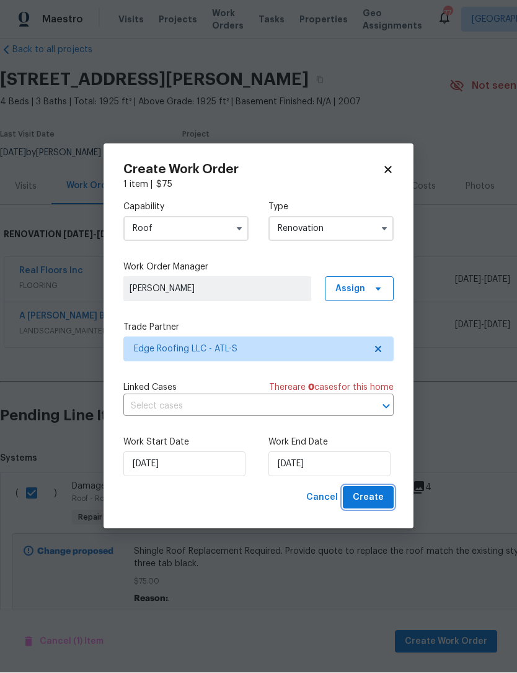
click at [377, 495] on span "Create" at bounding box center [368, 498] width 31 height 16
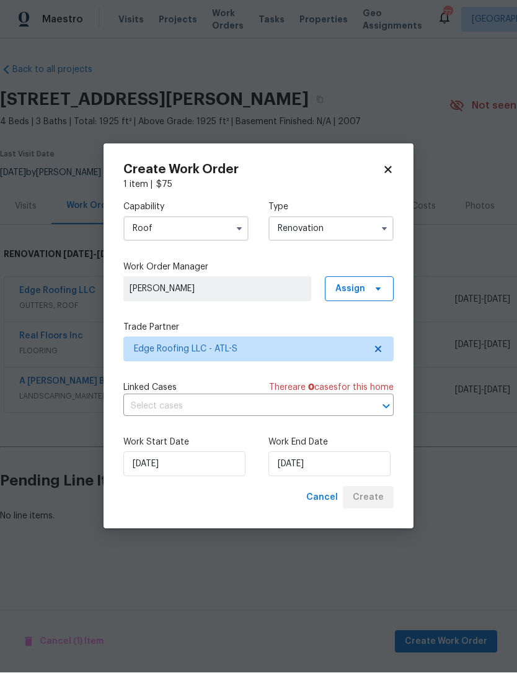
scroll to position [0, 0]
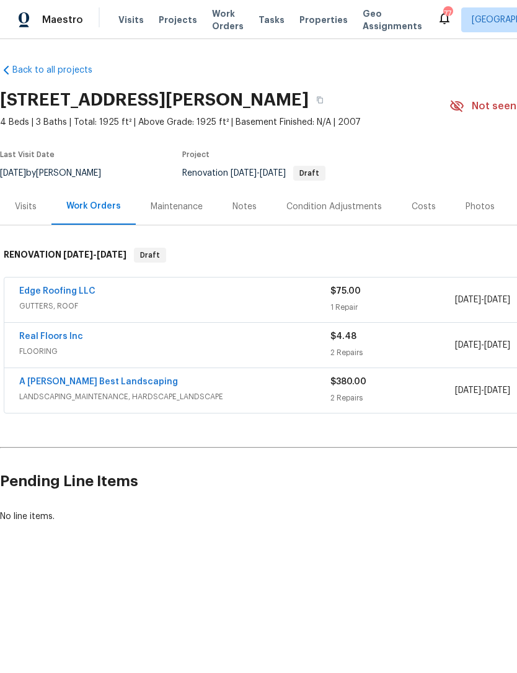
click at [507, 426] on div "Back to all projects 9036 Lexington Ct, Braselton, GA 30517 4 Beds | 3 Baths | …" at bounding box center [350, 293] width 701 height 478
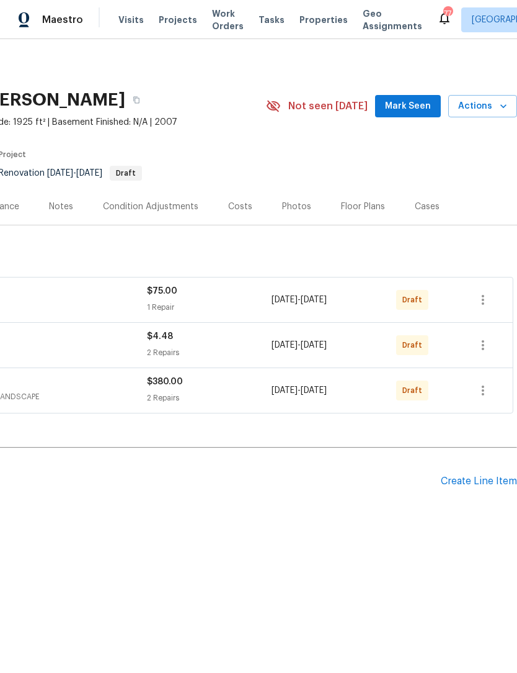
scroll to position [0, 184]
click at [427, 103] on span "Mark Seen" at bounding box center [408, 107] width 46 height 16
